Goal: Check status: Check status

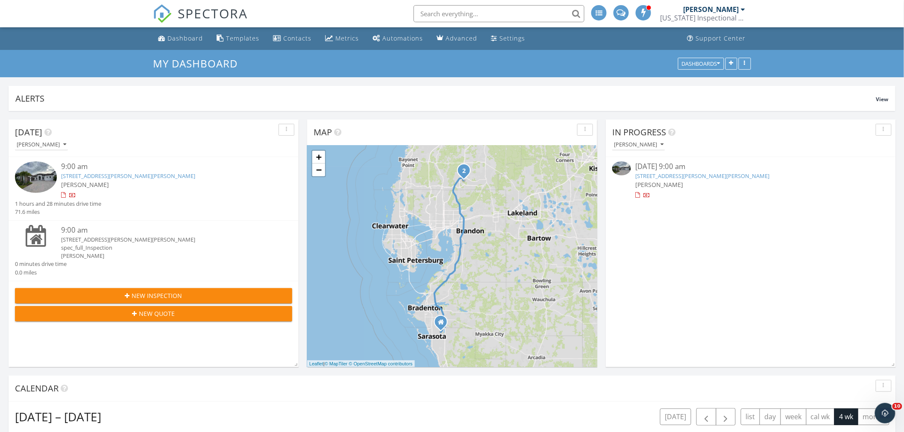
click at [85, 174] on link "[STREET_ADDRESS][PERSON_NAME][PERSON_NAME]" at bounding box center [128, 176] width 134 height 8
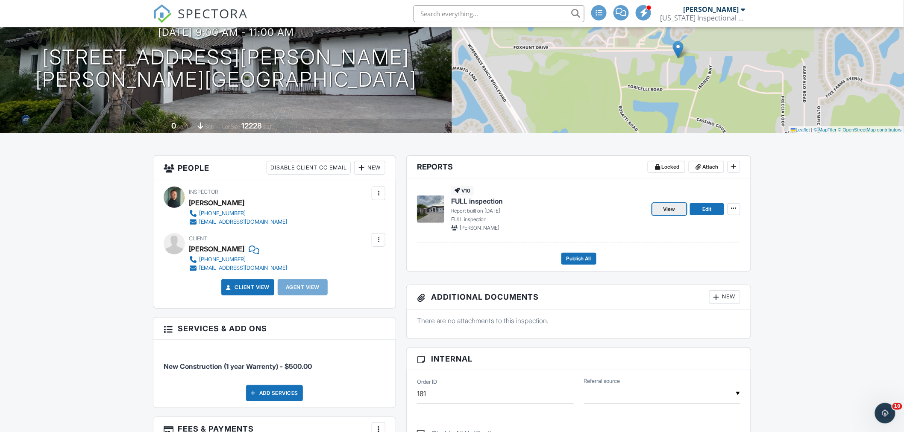
click at [672, 205] on span "View" at bounding box center [670, 209] width 12 height 9
